Goal: Information Seeking & Learning: Learn about a topic

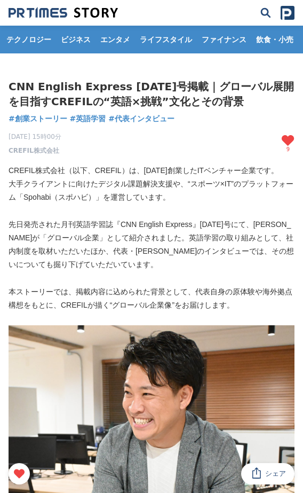
drag, startPoint x: 202, startPoint y: 86, endPoint x: 152, endPoint y: 80, distance: 51.1
click at [194, 84] on h1 "CNN English Express [DATE]号掲載｜グローバル展開を目指すCREFILの“英語×挑戦”文化とその背景" at bounding box center [152, 94] width 286 height 30
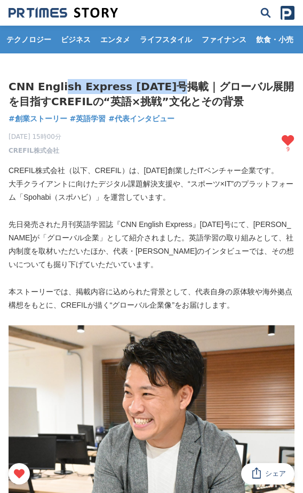
drag, startPoint x: 152, startPoint y: 80, endPoint x: 61, endPoint y: 82, distance: 90.2
click at [61, 82] on h1 "CNN English Express [DATE]号掲載｜グローバル展開を目指すCREFILの“英語×挑戦”文化とその背景" at bounding box center [152, 94] width 286 height 30
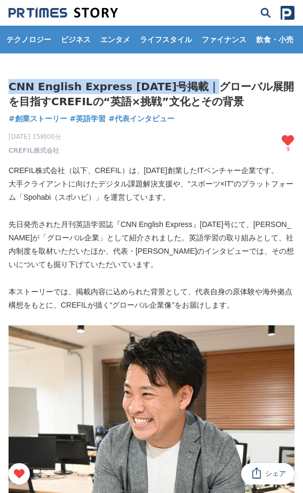
drag, startPoint x: 206, startPoint y: 83, endPoint x: 20, endPoint y: 78, distance: 185.3
copy h1 "CNN English Express 2025年9月号掲載"
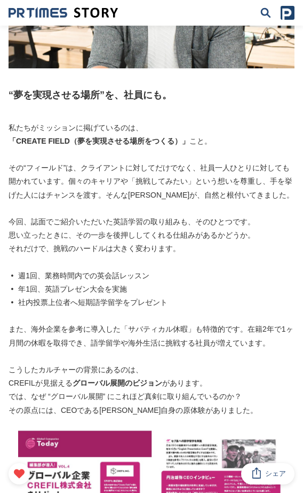
scroll to position [449, 0]
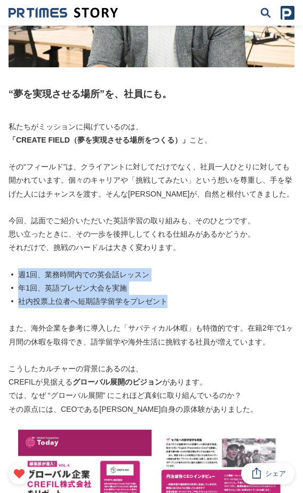
drag, startPoint x: 195, startPoint y: 299, endPoint x: 5, endPoint y: 271, distance: 192.2
copy ul "週1回、業務時間内での英会話レッスン 年1回、英語プレゼン大会を実施 社内投票上位者へ短期語学留学をプレゼント"
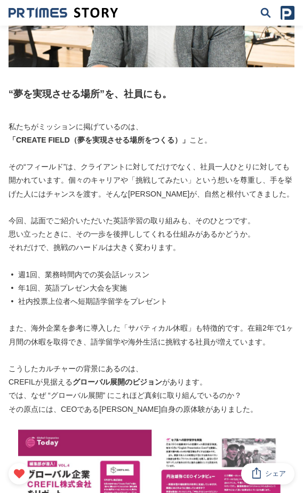
click at [140, 391] on p "では、なぜ “グローバル展開” にこれほど真剣に取り組んでいるのか？" at bounding box center [152, 395] width 286 height 13
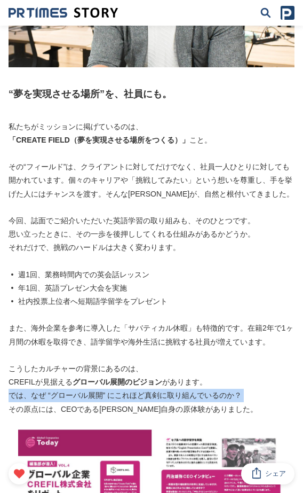
click at [140, 391] on p "では、なぜ “グローバル展開” にこれほど真剣に取り組んでいるのか？" at bounding box center [152, 395] width 286 height 13
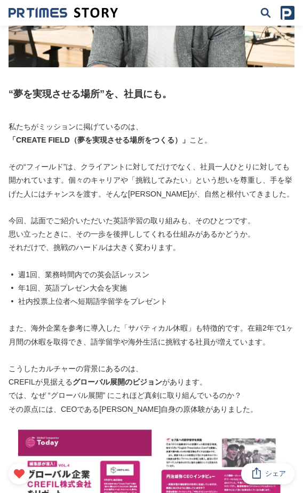
click at [155, 411] on p "その原点には、CEOである[PERSON_NAME]自身の原体験がありました。" at bounding box center [152, 409] width 286 height 13
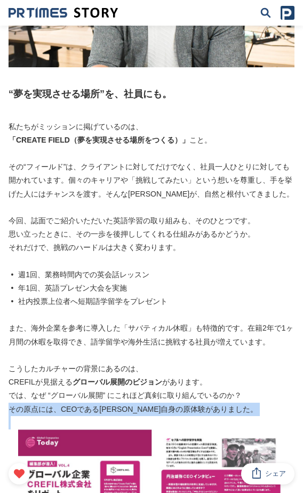
click at [155, 411] on p "その原点には、CEOである[PERSON_NAME]自身の原体験がありました。" at bounding box center [152, 409] width 286 height 13
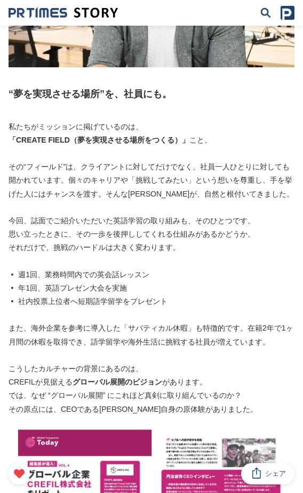
click at [173, 389] on p "では、なぜ “グローバル展開” にこれほど真剣に取り組んでいるのか？" at bounding box center [152, 395] width 286 height 13
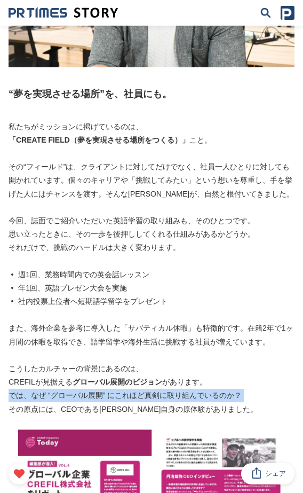
click at [173, 389] on p "では、なぜ “グローバル展開” にこれほど真剣に取り組んでいるのか？" at bounding box center [152, 395] width 286 height 13
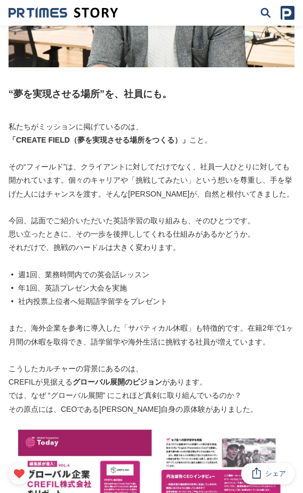
click at [206, 381] on p "CREFILが見据える グローバル展開のビジョン があります。" at bounding box center [152, 381] width 286 height 13
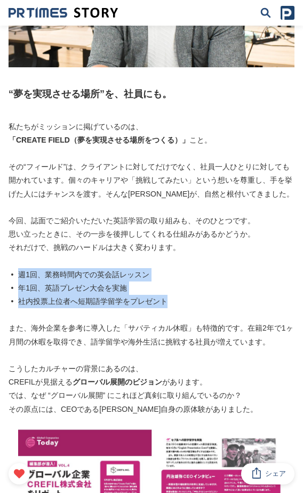
drag, startPoint x: 20, startPoint y: 273, endPoint x: 182, endPoint y: 296, distance: 163.3
click at [182, 296] on ul "週1回、業務時間内での英会話レッスン 年1回、英語プレゼン大会を実施 社内投票上位者へ短期語学留学をプレゼント" at bounding box center [152, 288] width 286 height 41
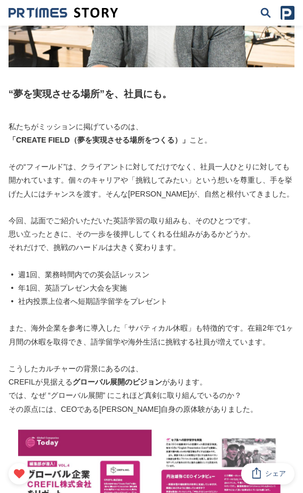
click at [212, 257] on p at bounding box center [152, 260] width 286 height 13
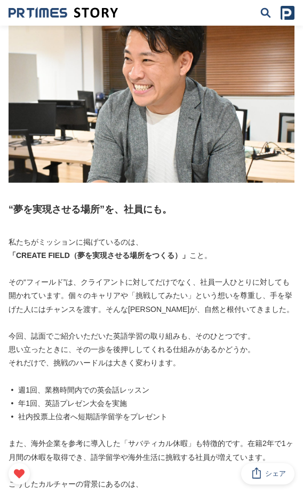
scroll to position [351, 0]
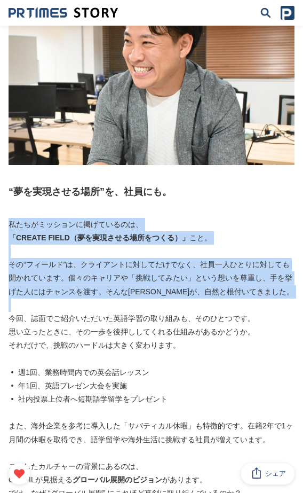
drag, startPoint x: 10, startPoint y: 227, endPoint x: 297, endPoint y: 301, distance: 296.7
copy div "私たちがミッションに掲げているのは、 「CREATE FIELD（夢を実現させる場所をつくる）」 こと。 その“フィールド”は、クライアントに対してだけでなく…"
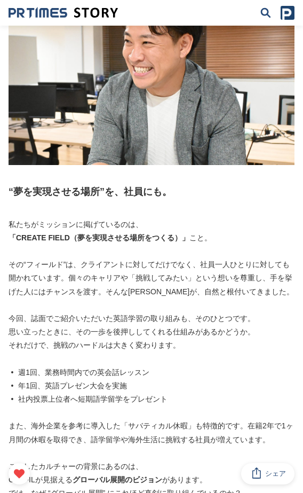
click at [158, 189] on h2 "“夢を実現させる場所”を、社員にも。" at bounding box center [152, 191] width 286 height 15
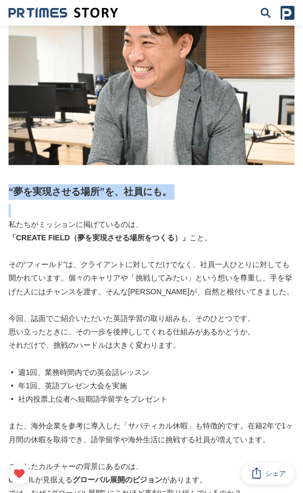
click at [158, 189] on h2 "“夢を実現させる場所”を、社員にも。" at bounding box center [152, 191] width 286 height 15
copy h2 "“夢を実現させる場所”を、社員にも。"
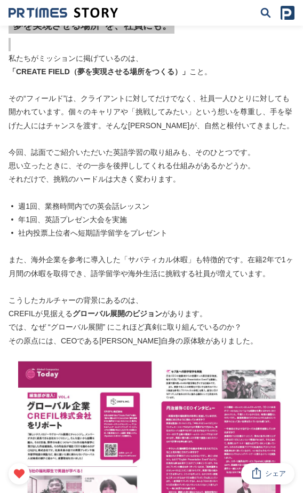
scroll to position [521, 0]
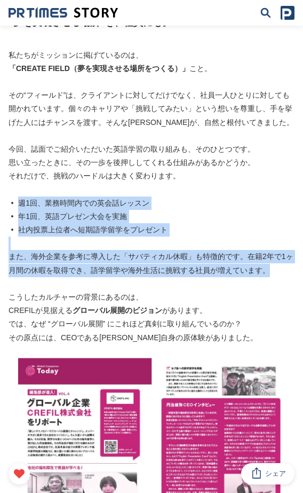
drag, startPoint x: 272, startPoint y: 276, endPoint x: -1, endPoint y: 206, distance: 281.8
copy div "週1回、業務時間内での英会話レッスン 年1回、英語プレゼン大会を実施 社内投票上位者へ短期語学留学をプレゼント また、海外企業を参考に導入した「サバティカル休…"
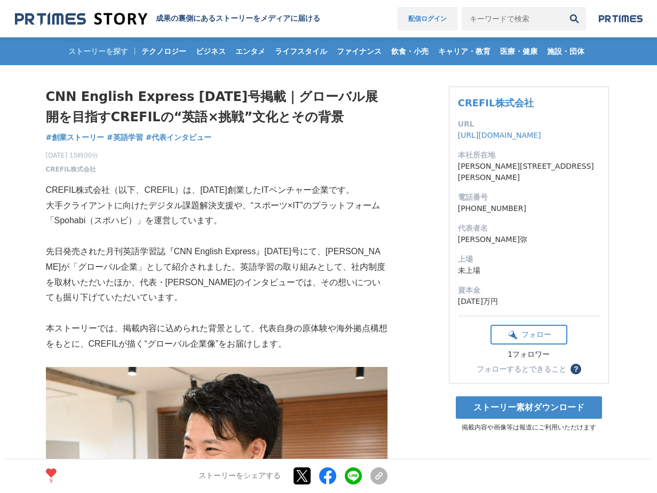
click at [447, 13] on link "配信ログイン" at bounding box center [428, 18] width 60 height 23
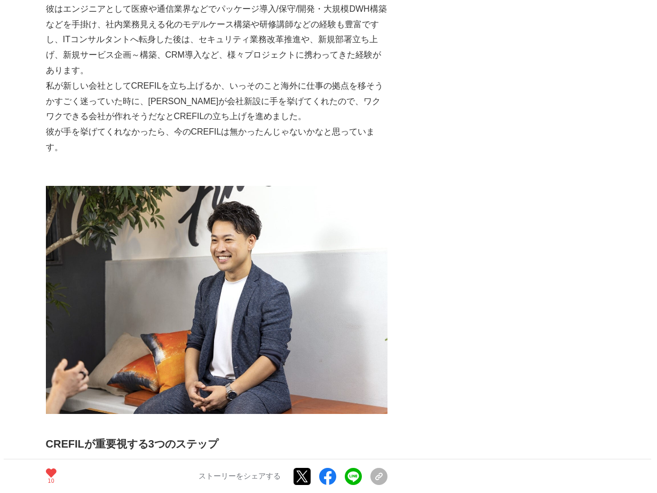
scroll to position [833, 0]
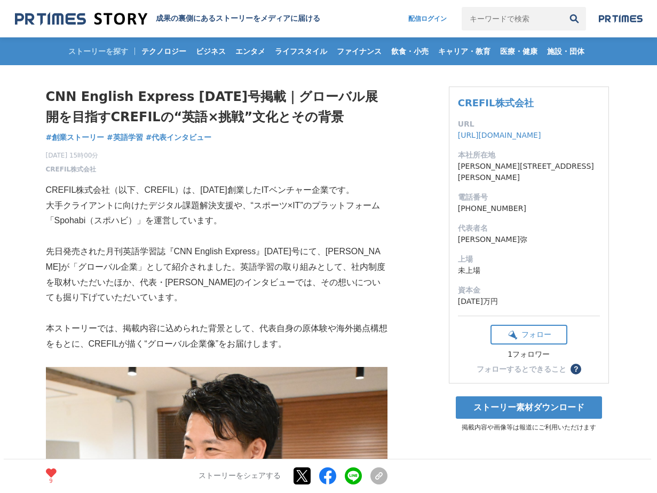
click at [93, 193] on p "CREFIL株式会社（以下、CREFIL）は、[DATE]創業したITベンチャー企業です。" at bounding box center [217, 190] width 342 height 15
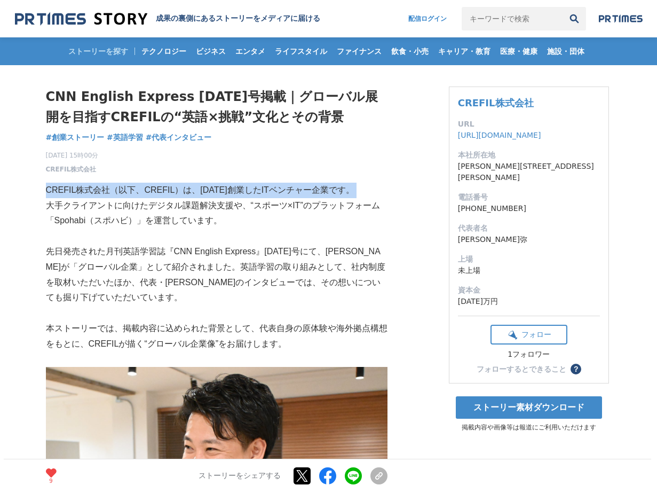
click at [93, 193] on p "CREFIL株式会社（以下、CREFIL）は、[DATE]創業したITベンチャー企業です。" at bounding box center [217, 190] width 342 height 15
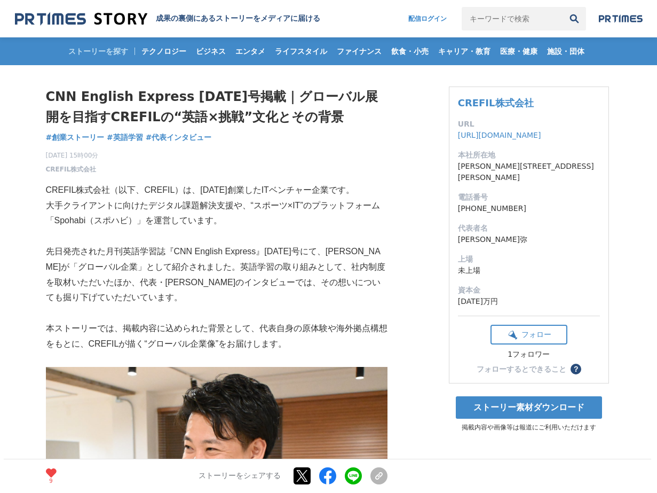
click at [254, 232] on p at bounding box center [217, 236] width 342 height 15
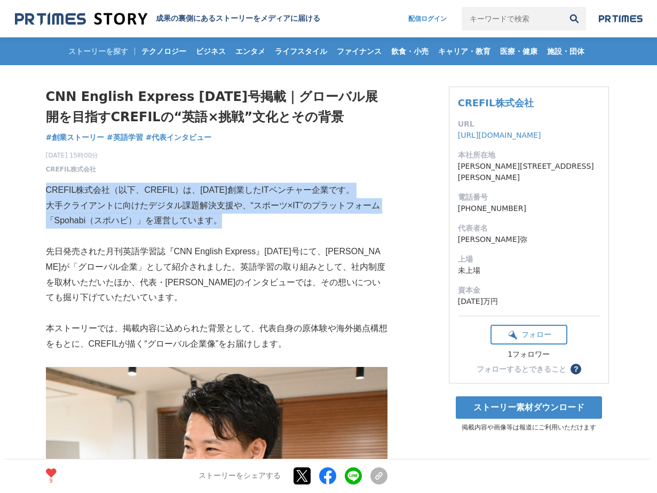
drag, startPoint x: 242, startPoint y: 224, endPoint x: 46, endPoint y: 195, distance: 198.0
copy div "CREFIL株式会社（以下、CREFIL）は、[DATE]創業したITベンチャー企業です。 大手クライアントに向けたデジタル課題解決支援や、“スポーツ×IT”…"
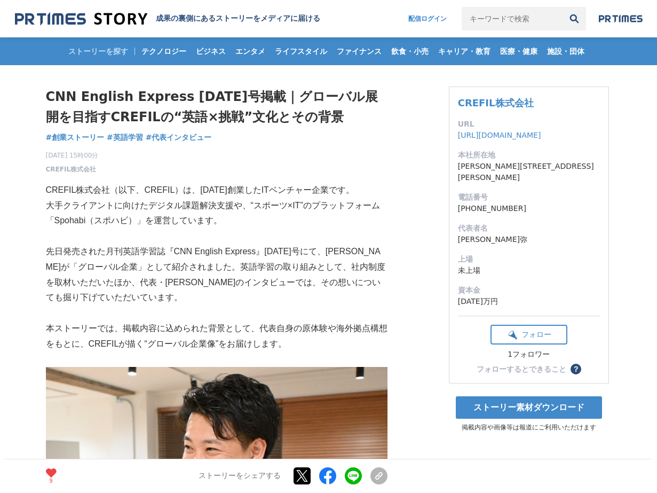
click at [263, 231] on p at bounding box center [217, 236] width 342 height 15
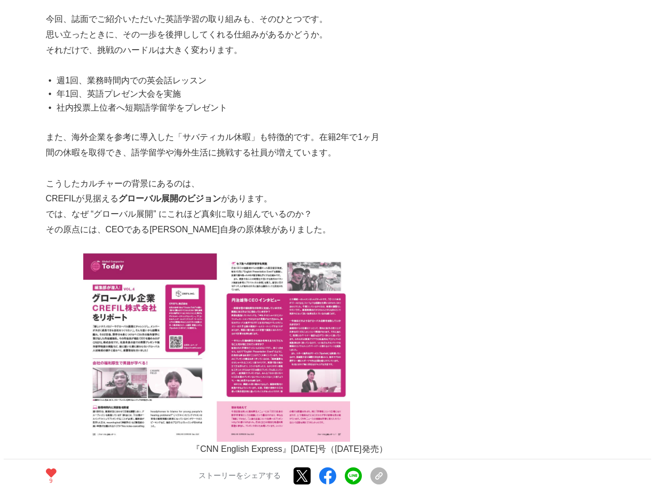
scroll to position [822, 0]
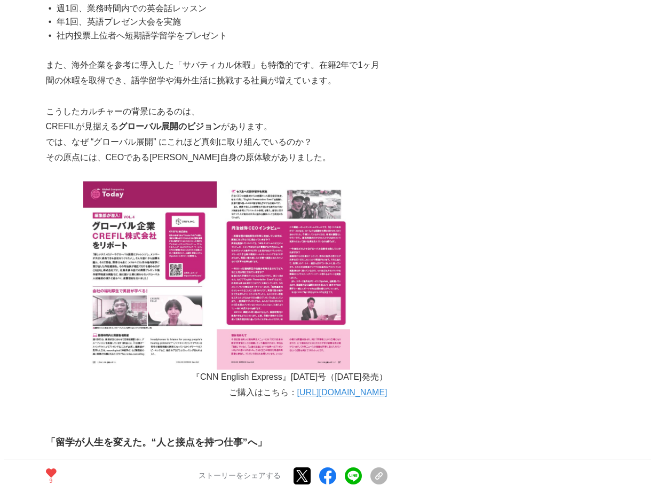
click at [320, 389] on link "[URL][DOMAIN_NAME]" at bounding box center [342, 392] width 90 height 9
